Goal: Task Accomplishment & Management: Use online tool/utility

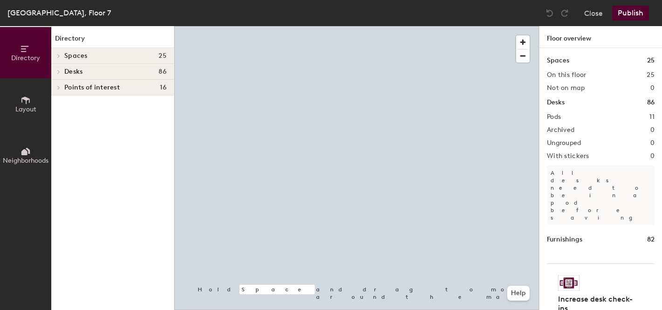
click at [99, 72] on h4 "Desks 86" at bounding box center [115, 71] width 102 height 7
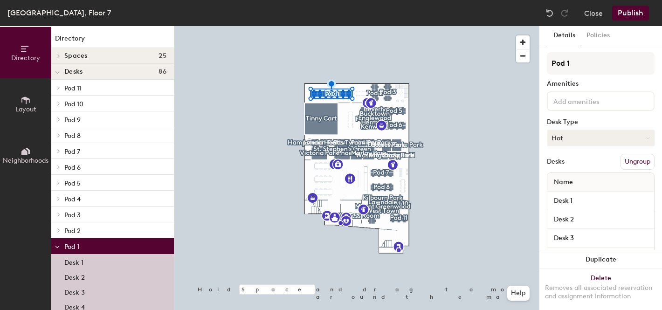
click at [587, 139] on button "Hot" at bounding box center [601, 138] width 108 height 17
click at [569, 195] on div "Hoteled" at bounding box center [593, 195] width 93 height 14
click at [92, 229] on p "Pod 2" at bounding box center [115, 230] width 102 height 12
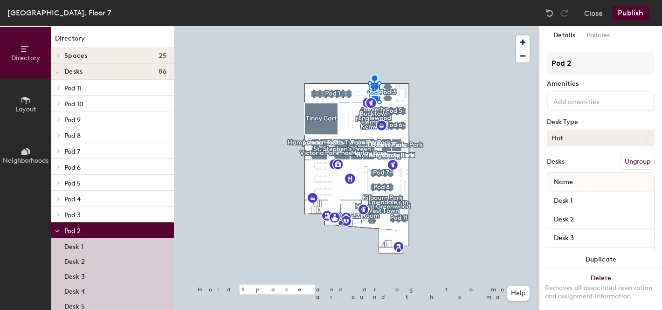
click at [576, 135] on button "Hot" at bounding box center [601, 138] width 108 height 17
click at [574, 192] on div "Hoteled" at bounding box center [593, 195] width 93 height 14
click at [113, 213] on p "Pod 3" at bounding box center [115, 214] width 102 height 12
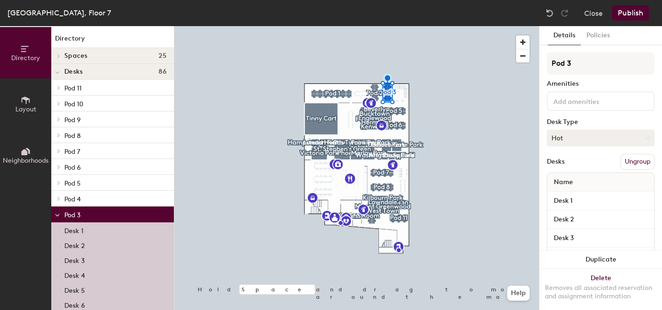
click at [572, 135] on button "Hot" at bounding box center [601, 138] width 108 height 17
click at [567, 197] on div "Hoteled" at bounding box center [593, 195] width 93 height 14
click at [115, 197] on p "Pod 4" at bounding box center [115, 198] width 102 height 12
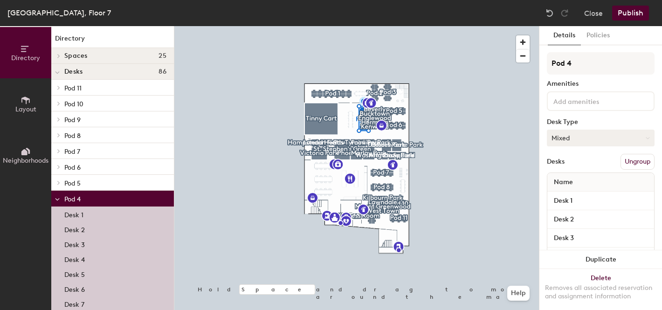
click at [574, 137] on button "Mixed" at bounding box center [601, 138] width 108 height 17
click at [574, 193] on div "Hoteled" at bounding box center [593, 195] width 93 height 14
click at [131, 183] on p "Pod 5" at bounding box center [115, 183] width 102 height 12
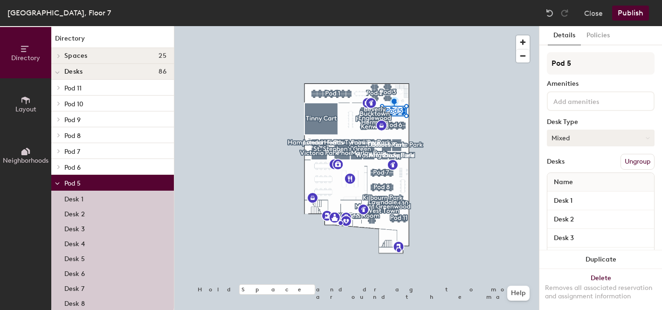
click at [580, 142] on button "Mixed" at bounding box center [601, 138] width 108 height 17
click at [570, 193] on div "Hoteled" at bounding box center [593, 195] width 93 height 14
click at [107, 165] on p "Pod 6" at bounding box center [115, 167] width 102 height 12
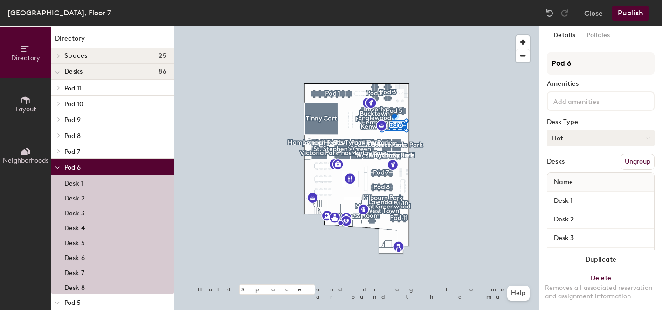
click at [568, 141] on button "Hot" at bounding box center [601, 138] width 108 height 17
click at [569, 193] on div "Hoteled" at bounding box center [593, 195] width 93 height 14
click at [76, 155] on p "Pod 7" at bounding box center [115, 151] width 102 height 12
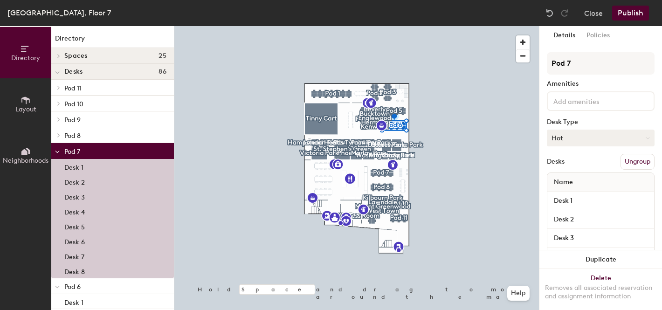
click at [569, 138] on button "Hot" at bounding box center [601, 138] width 108 height 17
click at [571, 195] on div "Hoteled" at bounding box center [593, 195] width 93 height 14
click at [136, 137] on p "Pod 8" at bounding box center [115, 135] width 102 height 12
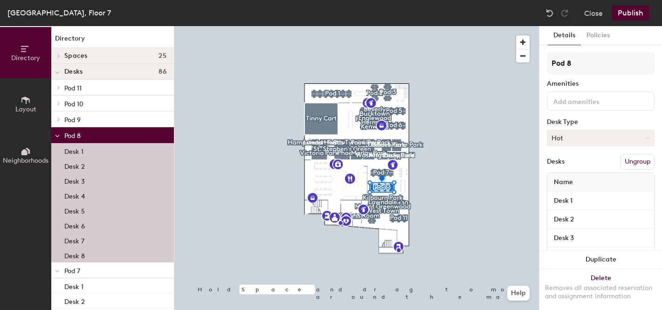
click at [581, 139] on button "Hot" at bounding box center [601, 138] width 108 height 17
click at [574, 193] on div "Hoteled" at bounding box center [593, 195] width 93 height 14
click at [142, 116] on p "Pod 9" at bounding box center [115, 119] width 102 height 12
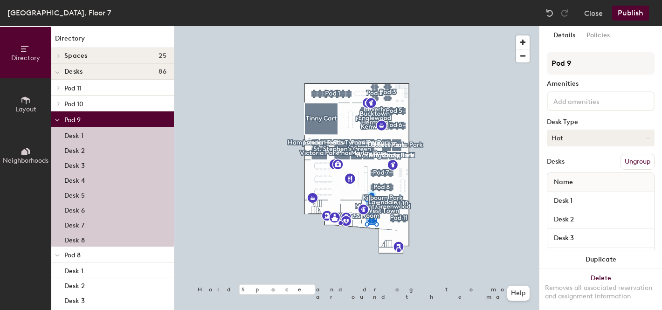
click at [574, 138] on button "Hot" at bounding box center [601, 138] width 108 height 17
click at [568, 191] on div "Hoteled" at bounding box center [593, 195] width 93 height 14
click at [124, 104] on p "Pod 10" at bounding box center [115, 103] width 102 height 12
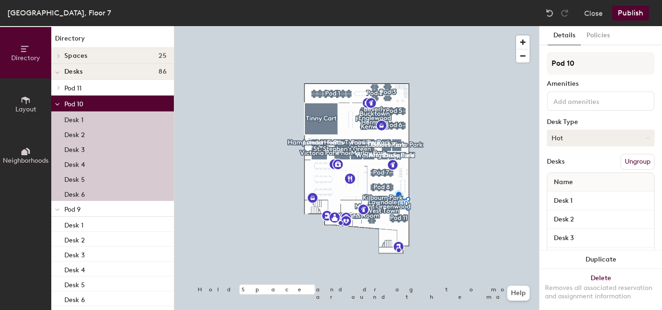
click at [565, 144] on button "Hot" at bounding box center [601, 138] width 108 height 17
click at [571, 194] on div "Hoteled" at bounding box center [593, 195] width 93 height 14
click at [124, 87] on p "Pod 11" at bounding box center [115, 88] width 102 height 12
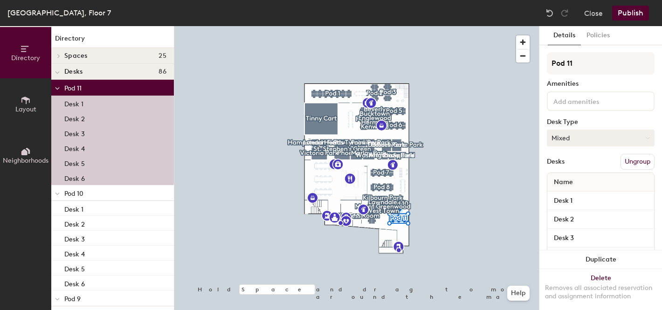
click at [576, 138] on button "Mixed" at bounding box center [601, 138] width 108 height 17
click at [579, 191] on div "Hoteled" at bounding box center [593, 195] width 93 height 14
click at [626, 12] on button "Publish" at bounding box center [630, 13] width 37 height 15
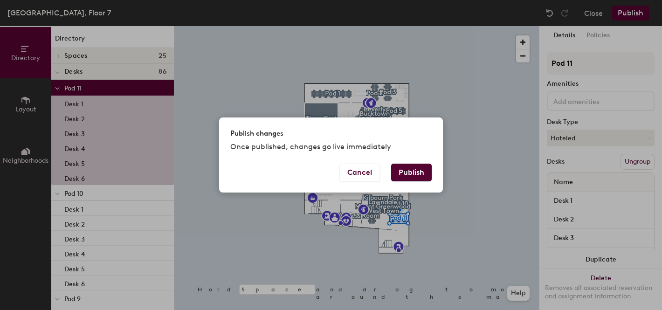
click at [414, 170] on button "Publish" at bounding box center [411, 173] width 41 height 18
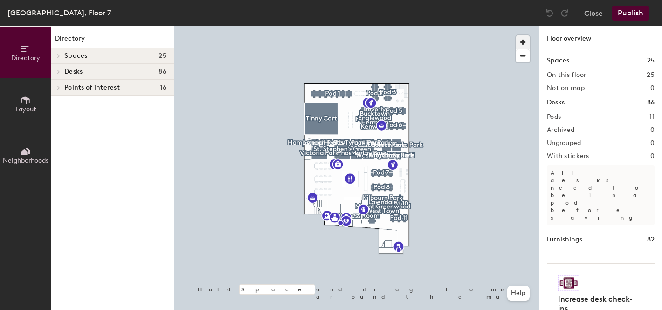
click at [525, 40] on span "button" at bounding box center [523, 42] width 14 height 14
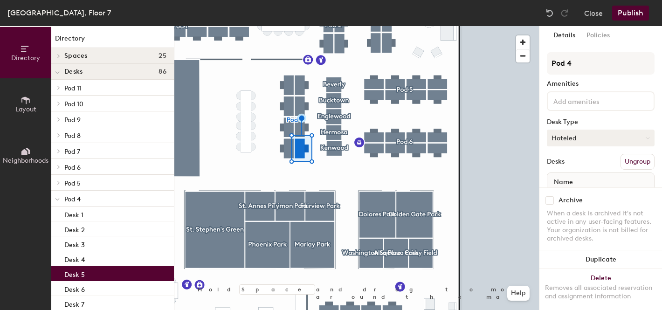
click at [570, 139] on button "Hoteled" at bounding box center [601, 138] width 108 height 17
click at [573, 164] on div "Assigned" at bounding box center [593, 167] width 93 height 14
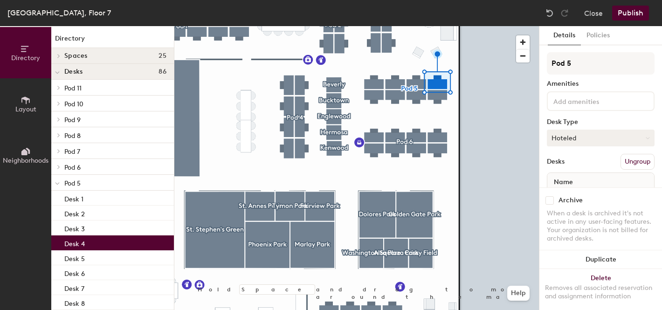
click at [573, 137] on button "Hoteled" at bounding box center [601, 138] width 108 height 17
click at [572, 166] on div "Assigned" at bounding box center [593, 167] width 93 height 14
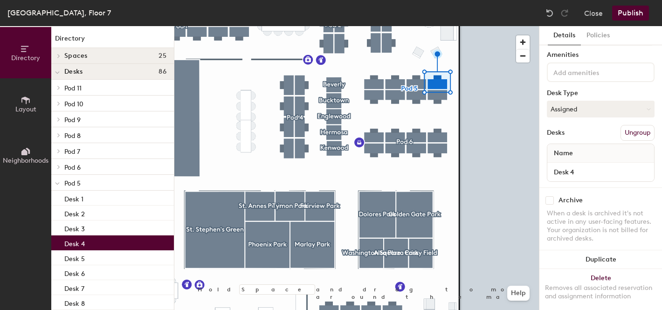
scroll to position [34, 0]
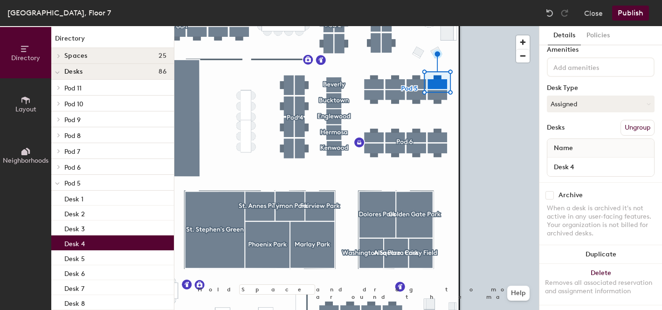
click at [531, 0] on html "Skip navigation Schedule Office People Analytics Visits Deliveries Services Man…" at bounding box center [331, 155] width 662 height 310
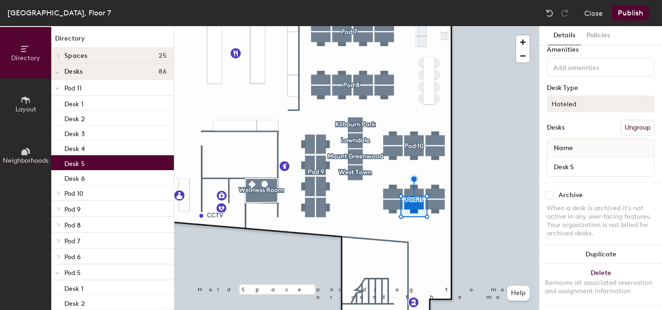
click at [562, 105] on button "Hoteled" at bounding box center [601, 104] width 108 height 17
click at [572, 130] on div "Assigned" at bounding box center [593, 133] width 93 height 14
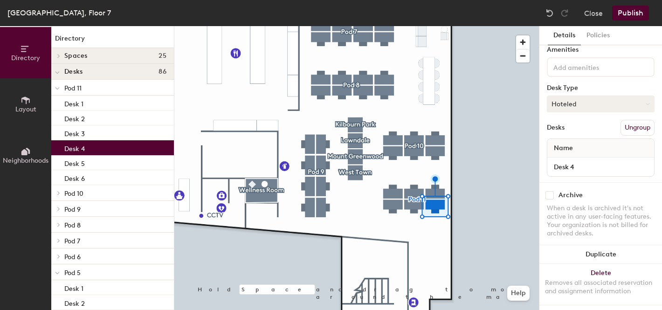
click at [558, 110] on button "Hoteled" at bounding box center [601, 104] width 108 height 17
click at [565, 131] on div "Assigned" at bounding box center [593, 133] width 93 height 14
click at [622, 16] on button "Publish" at bounding box center [630, 13] width 37 height 15
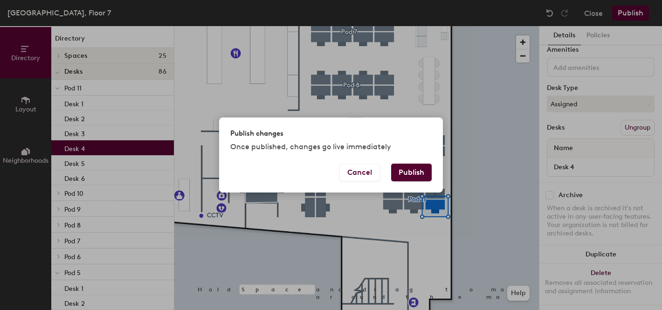
click at [420, 174] on button "Publish" at bounding box center [411, 173] width 41 height 18
